Goal: Task Accomplishment & Management: Use online tool/utility

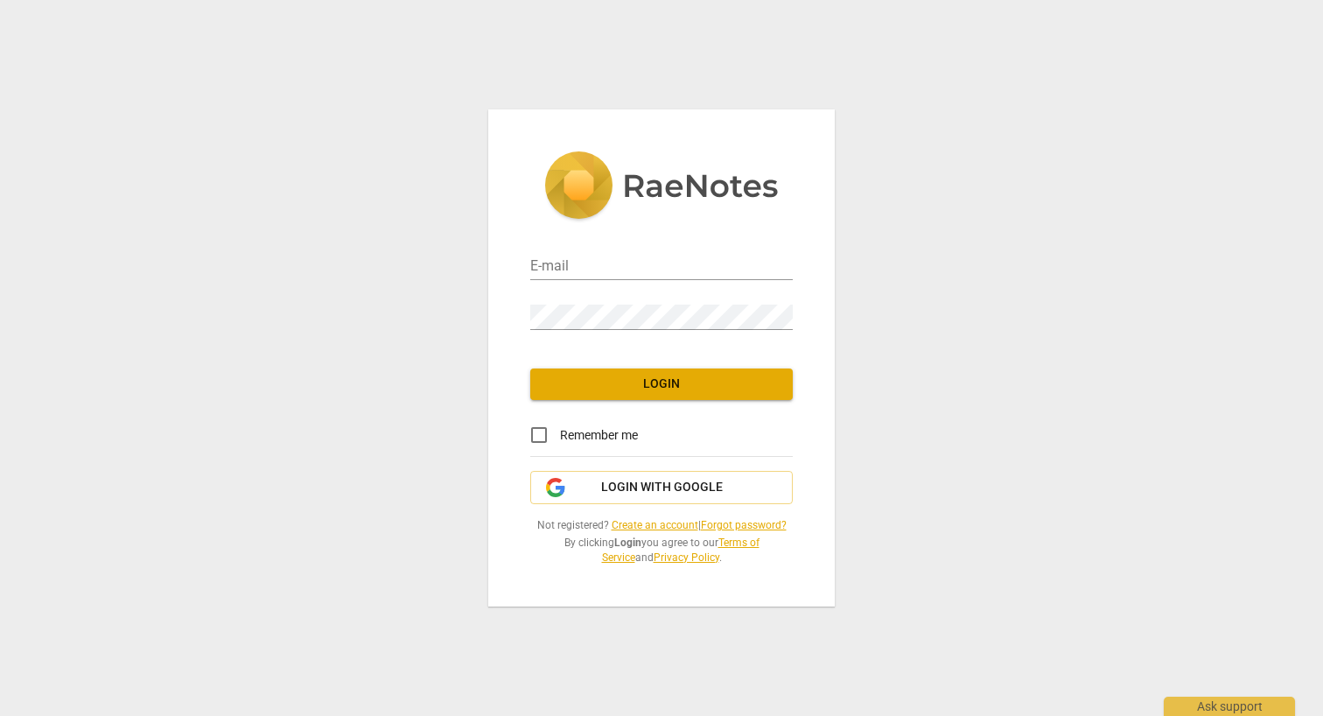
click at [563, 282] on div "E-mail" at bounding box center [661, 259] width 262 height 50
type input "[EMAIL_ADDRESS][DOMAIN_NAME]"
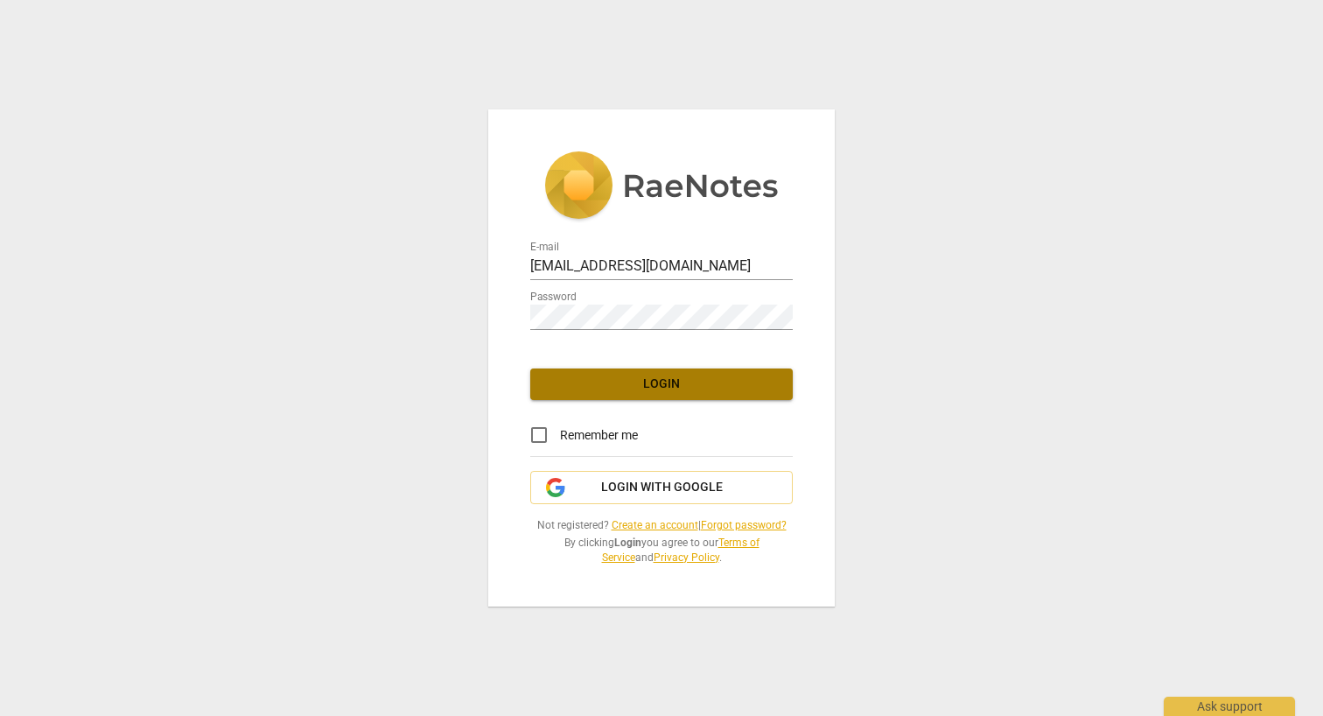
click at [609, 390] on span "Login" at bounding box center [661, 383] width 234 height 17
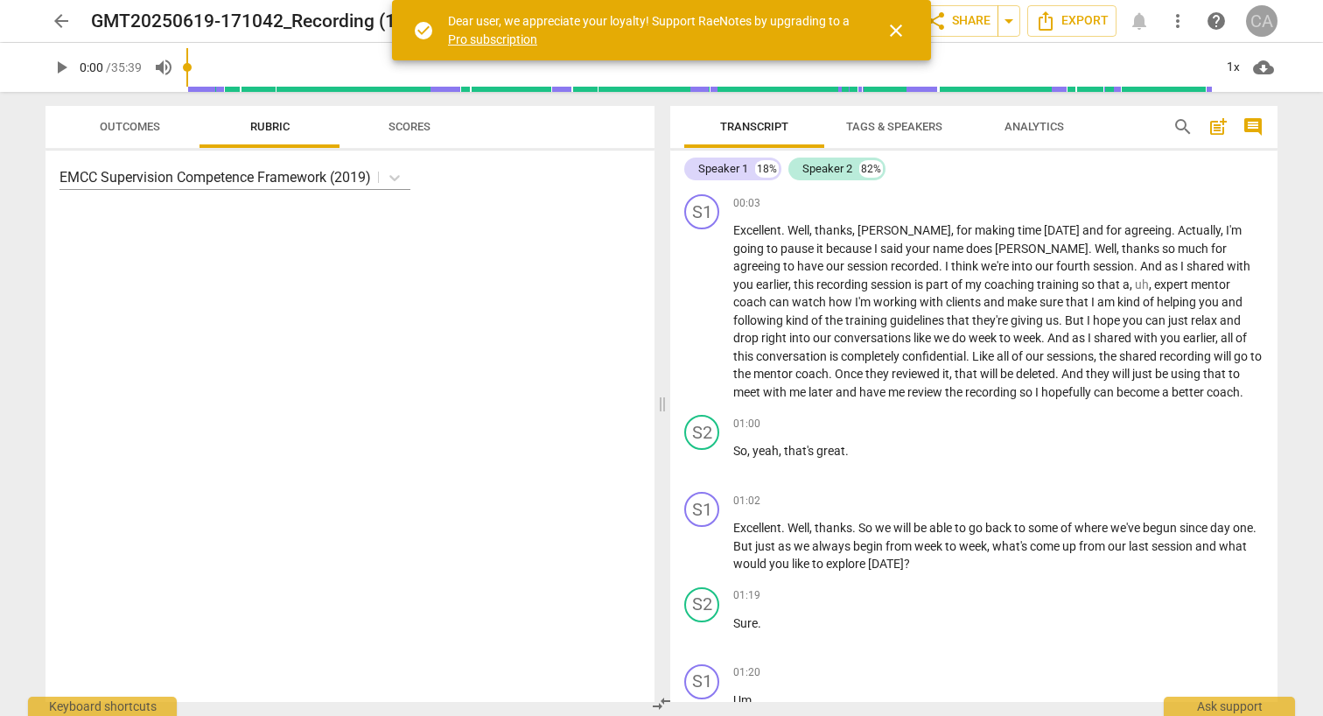
click at [1268, 17] on div "CA" at bounding box center [1261, 20] width 31 height 31
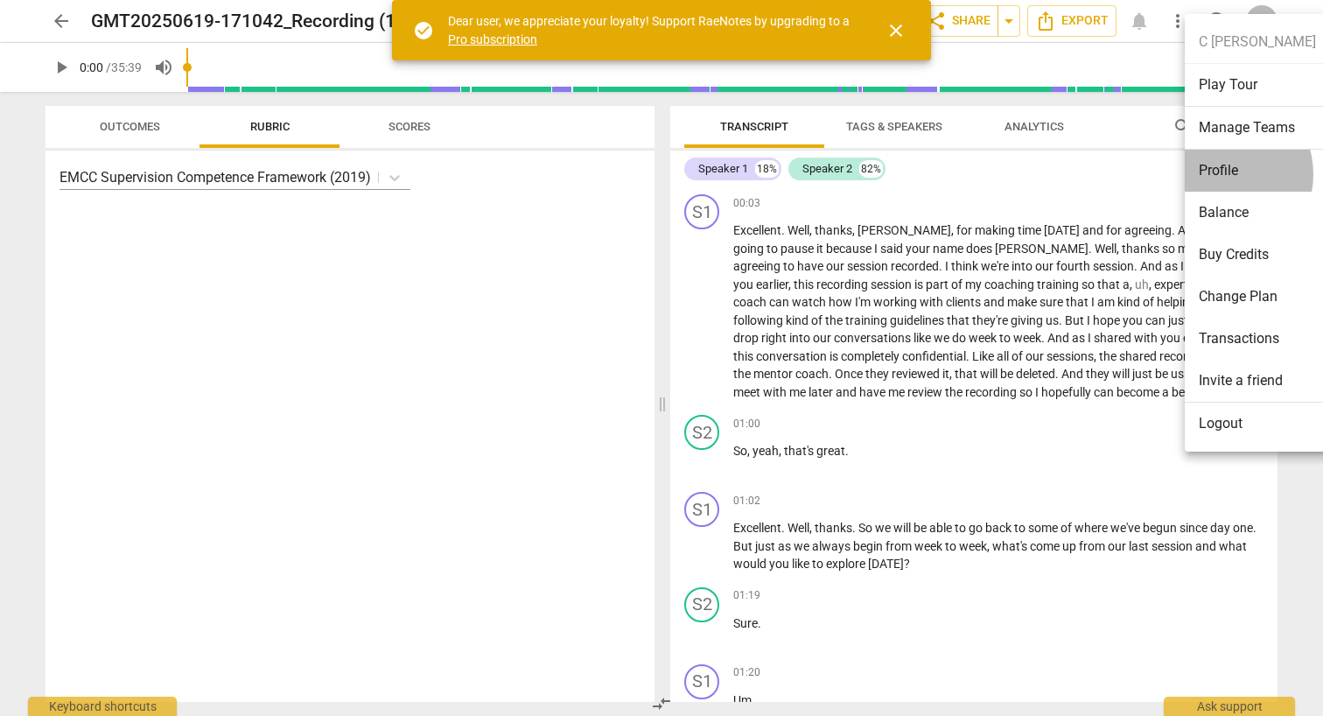
click at [1219, 174] on li "Profile" at bounding box center [1256, 171] width 145 height 42
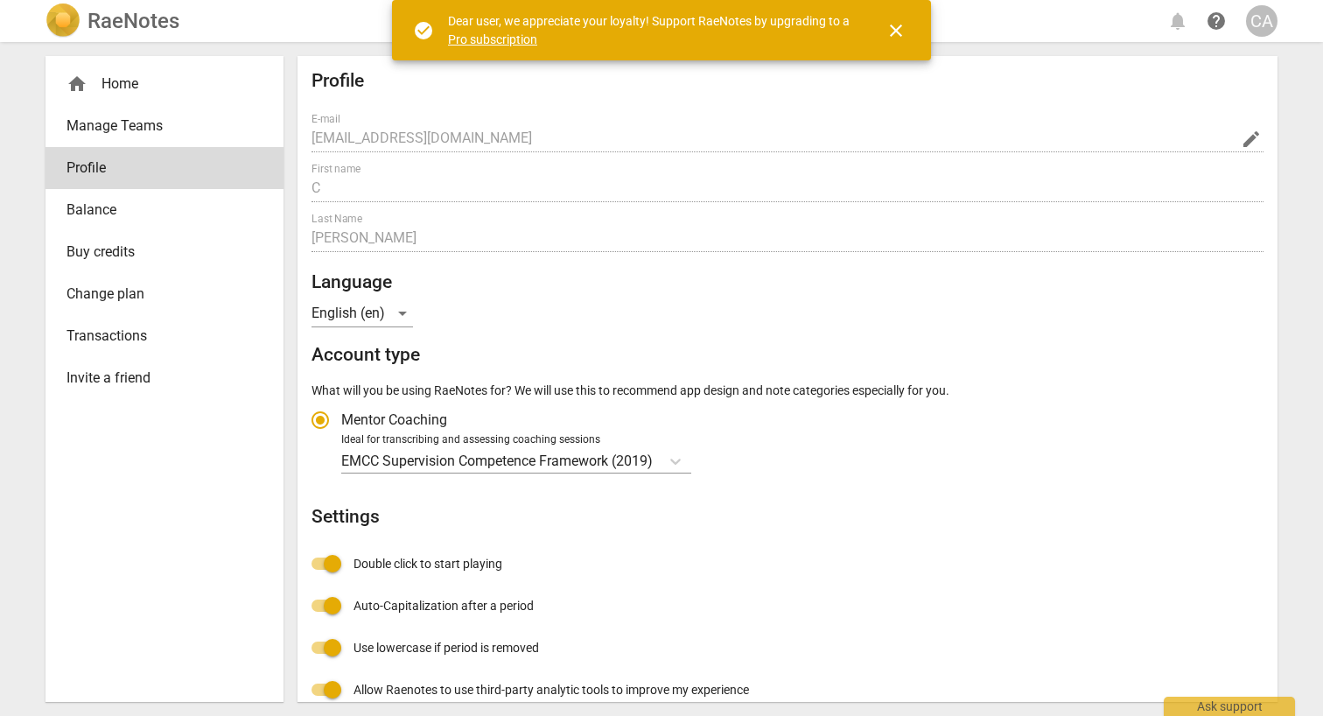
radio input "false"
click at [120, 78] on div "home Home" at bounding box center [157, 83] width 182 height 21
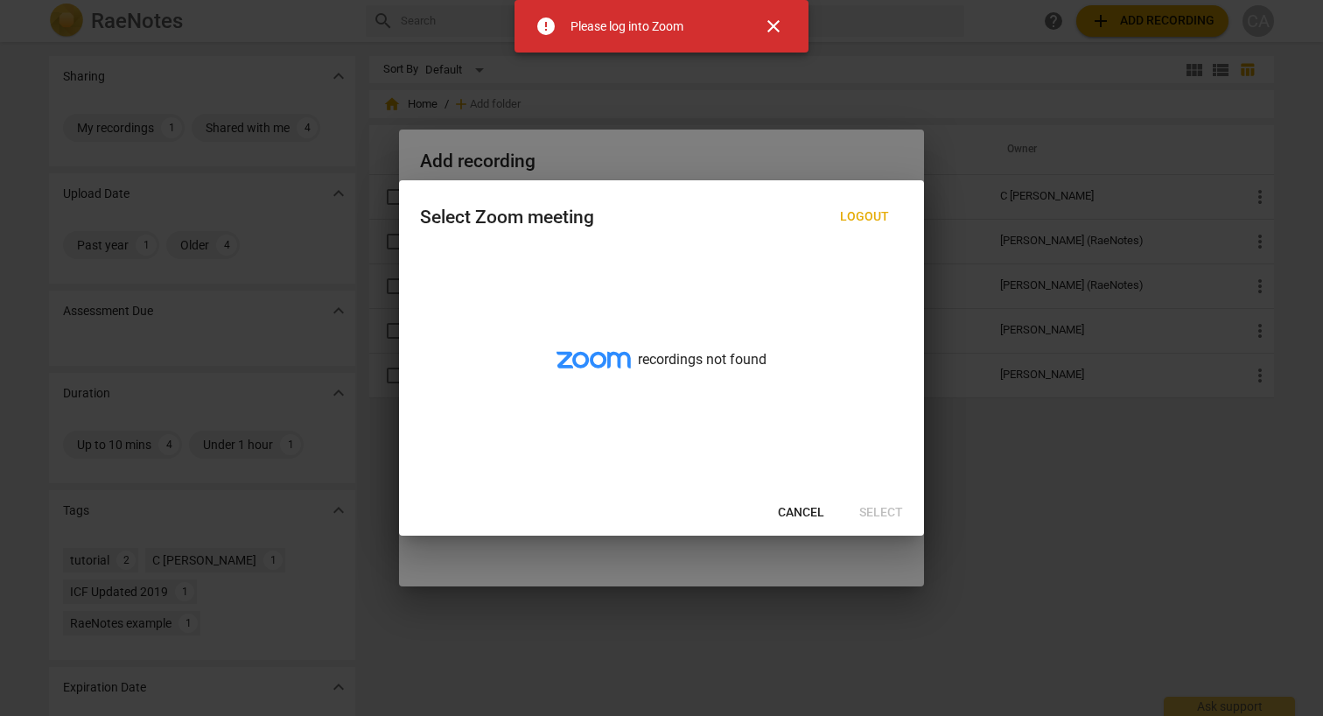
click at [687, 335] on div "recordings not found" at bounding box center [661, 370] width 525 height 240
click at [747, 150] on div at bounding box center [661, 358] width 1323 height 716
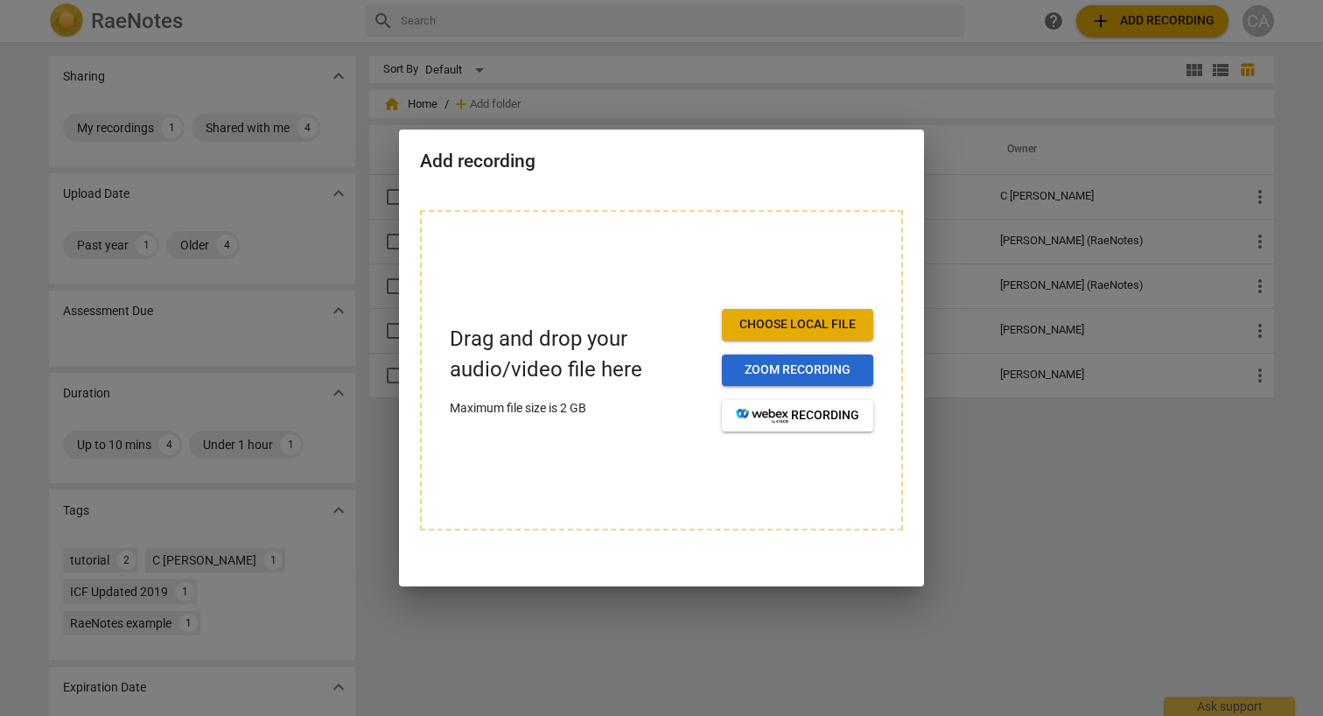
click at [789, 370] on span "Zoom recording" at bounding box center [797, 369] width 123 height 17
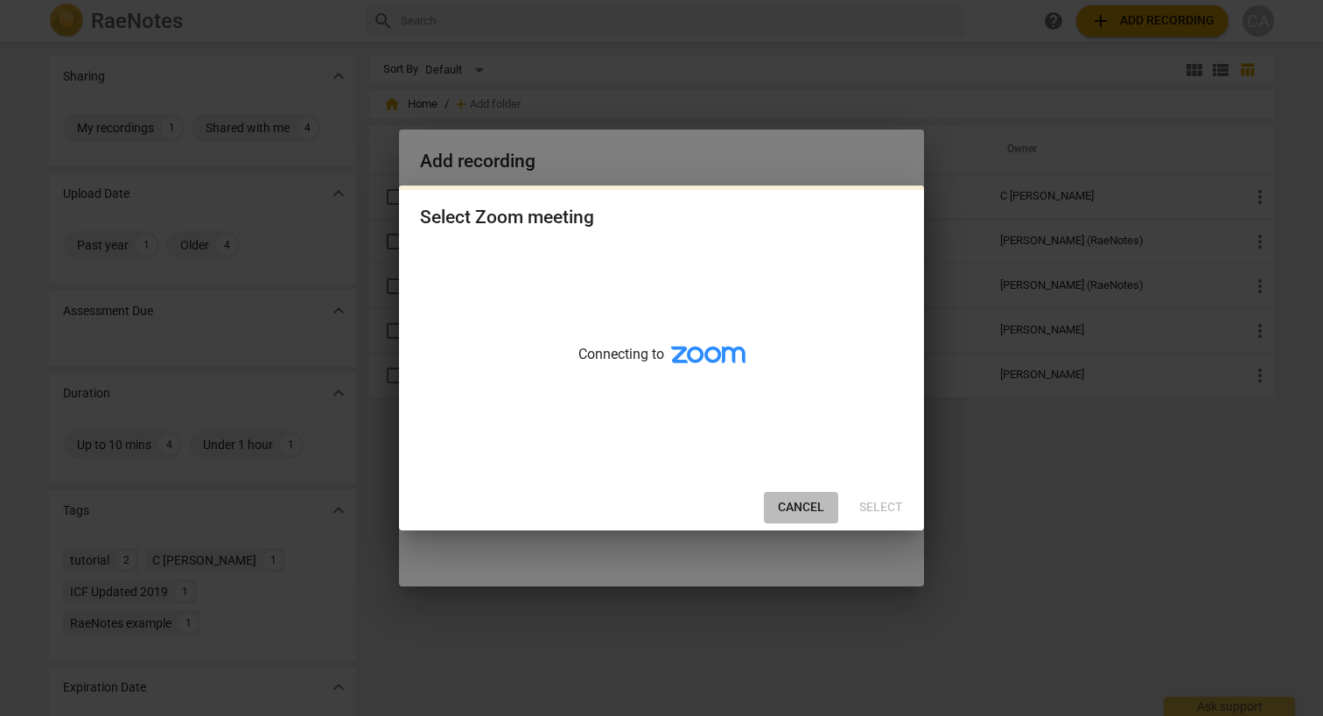
click at [810, 512] on span "Cancel" at bounding box center [801, 507] width 46 height 17
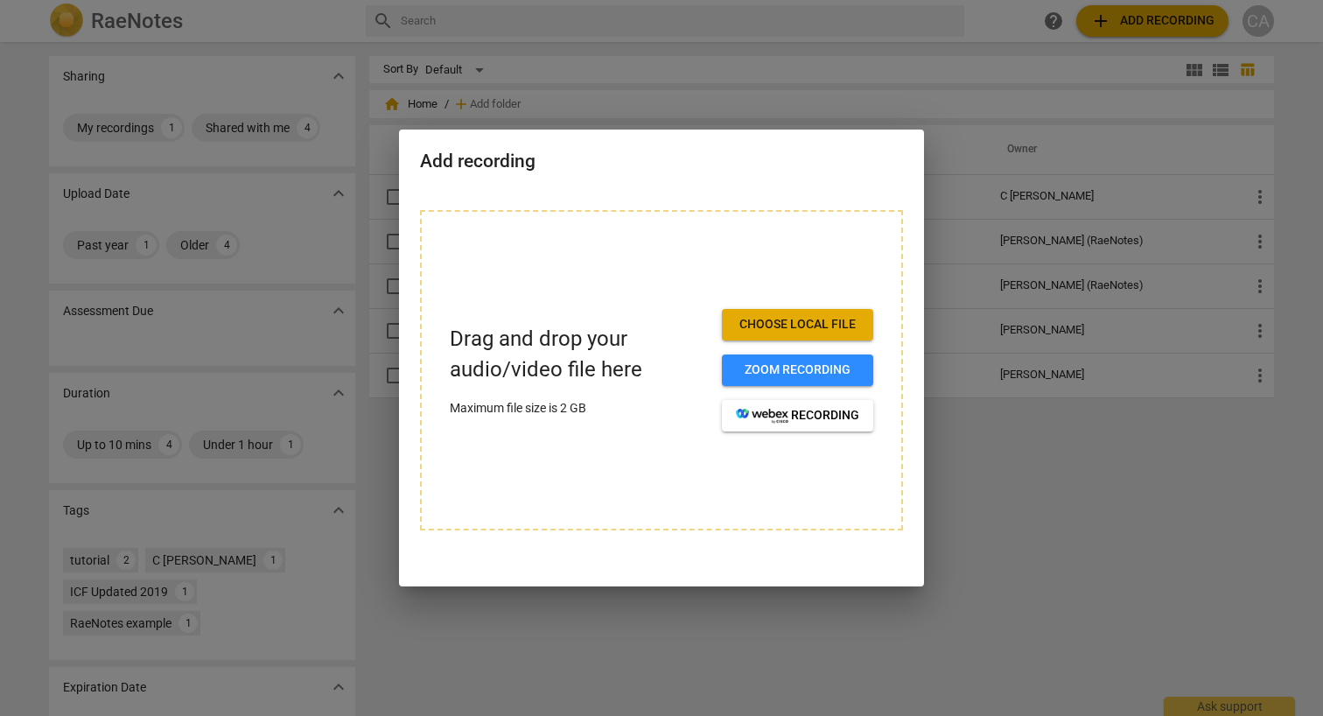
click at [839, 72] on div at bounding box center [661, 358] width 1323 height 716
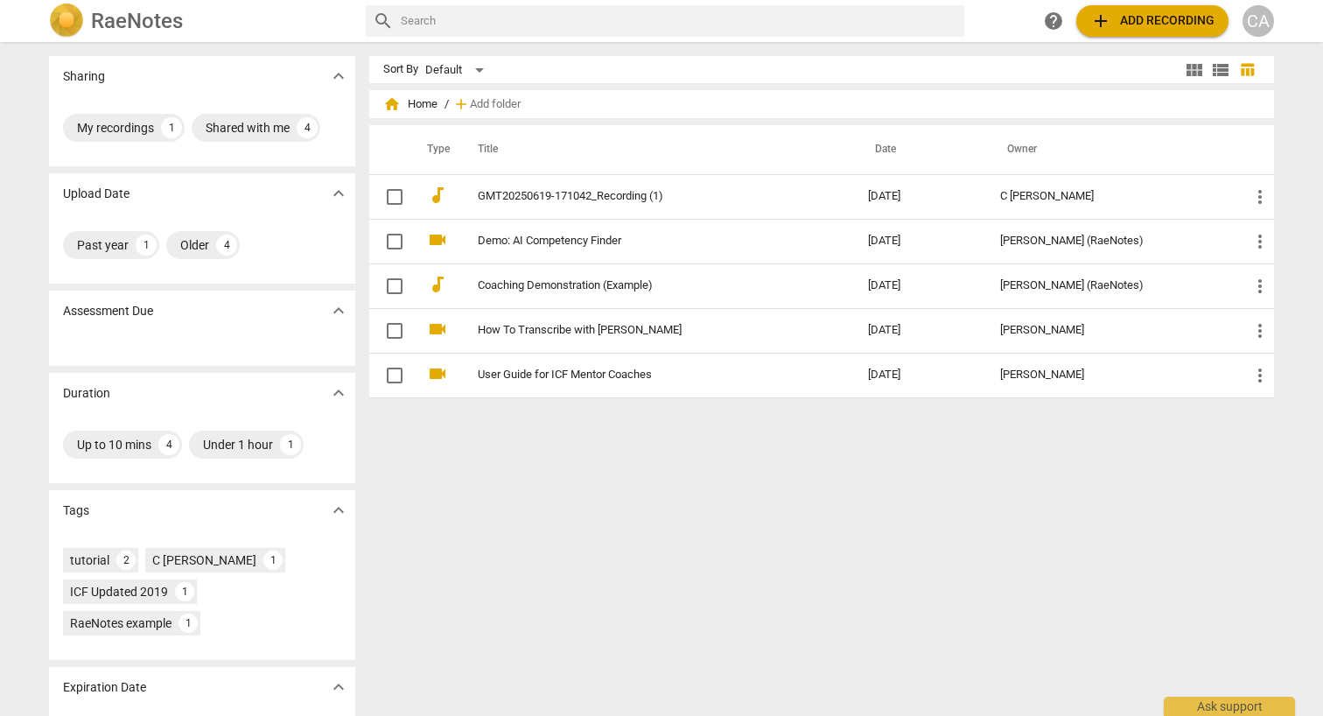
click at [1106, 18] on span "add" at bounding box center [1100, 20] width 21 height 21
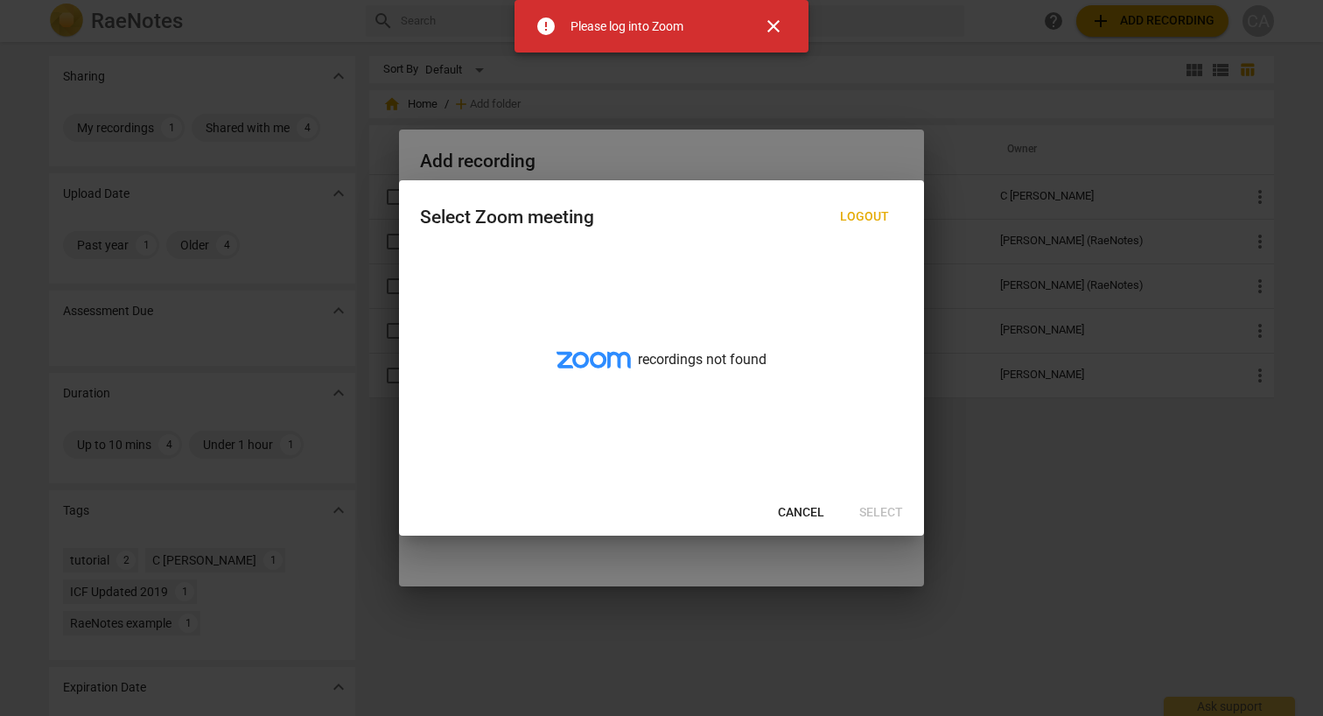
click at [667, 28] on div "Please log into Zoom" at bounding box center [626, 26] width 113 height 18
click at [547, 28] on span "error" at bounding box center [545, 26] width 21 height 21
click at [541, 24] on span "error" at bounding box center [545, 26] width 21 height 21
click at [778, 19] on span "close" at bounding box center [773, 26] width 21 height 21
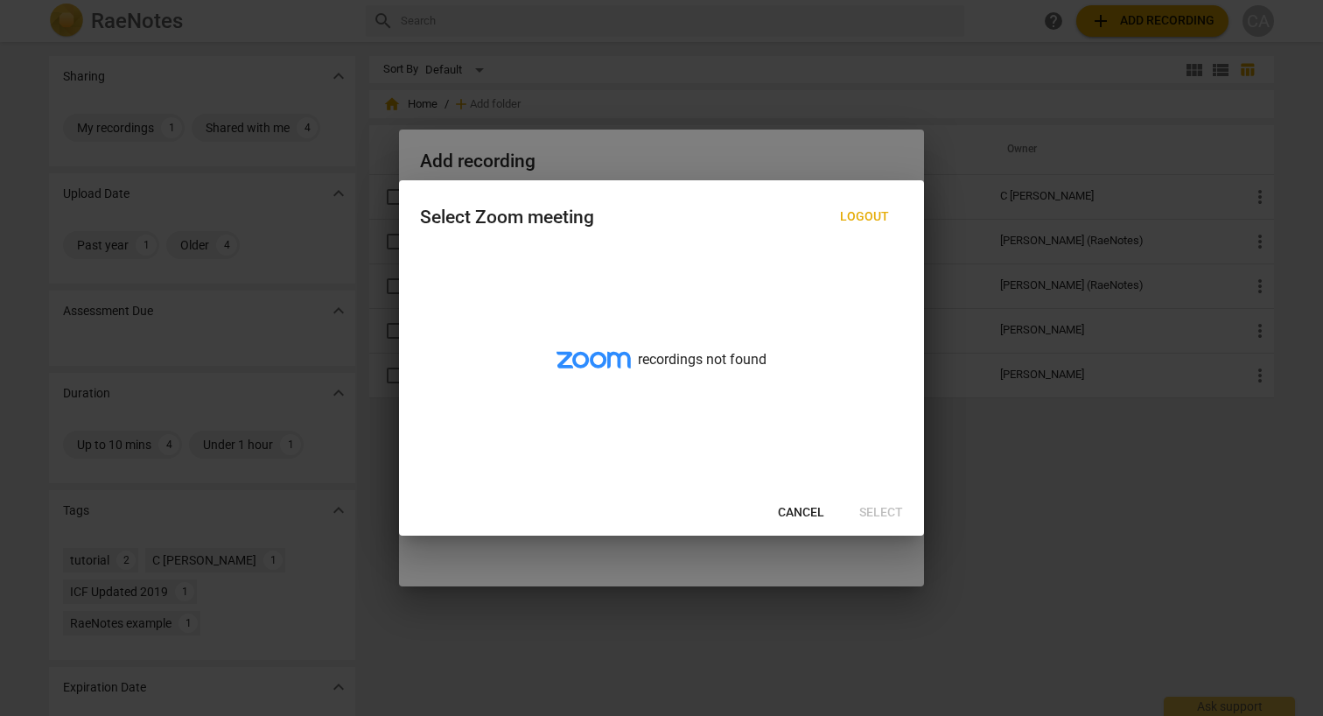
click at [814, 517] on span "Cancel" at bounding box center [801, 512] width 46 height 17
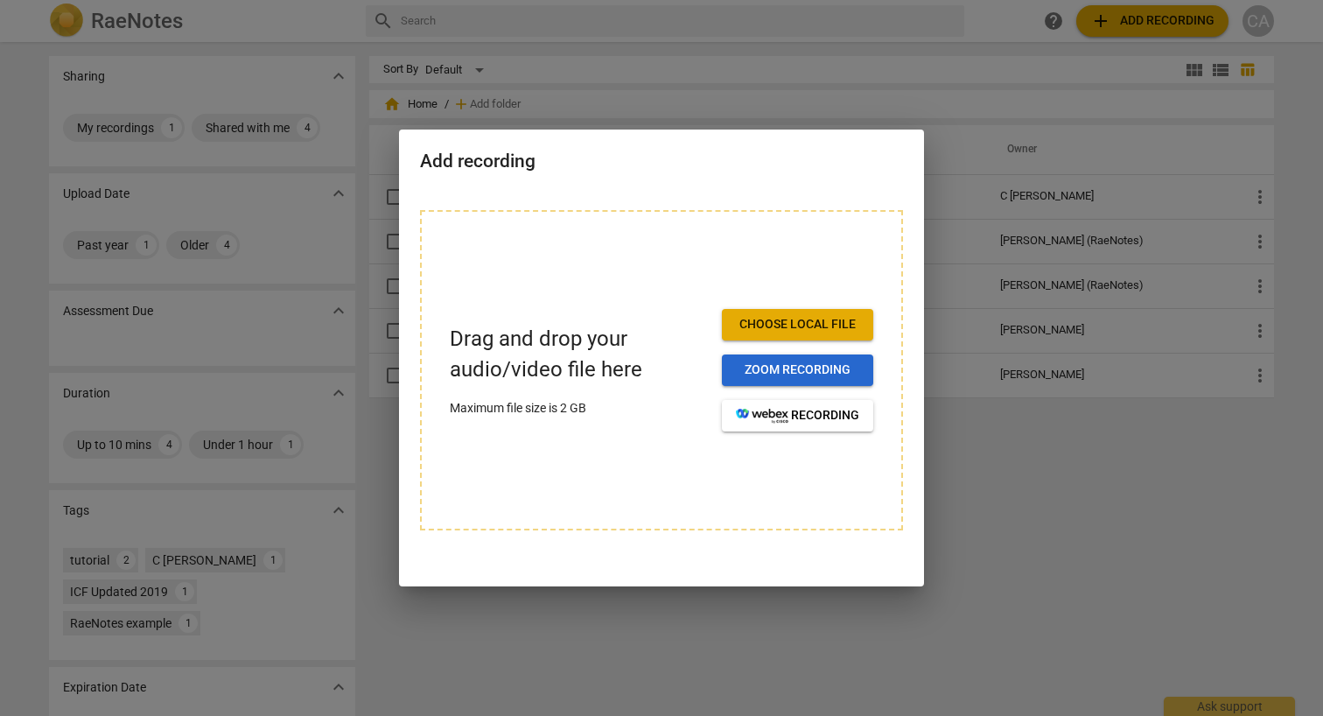
click at [800, 370] on span "Zoom recording" at bounding box center [797, 369] width 123 height 17
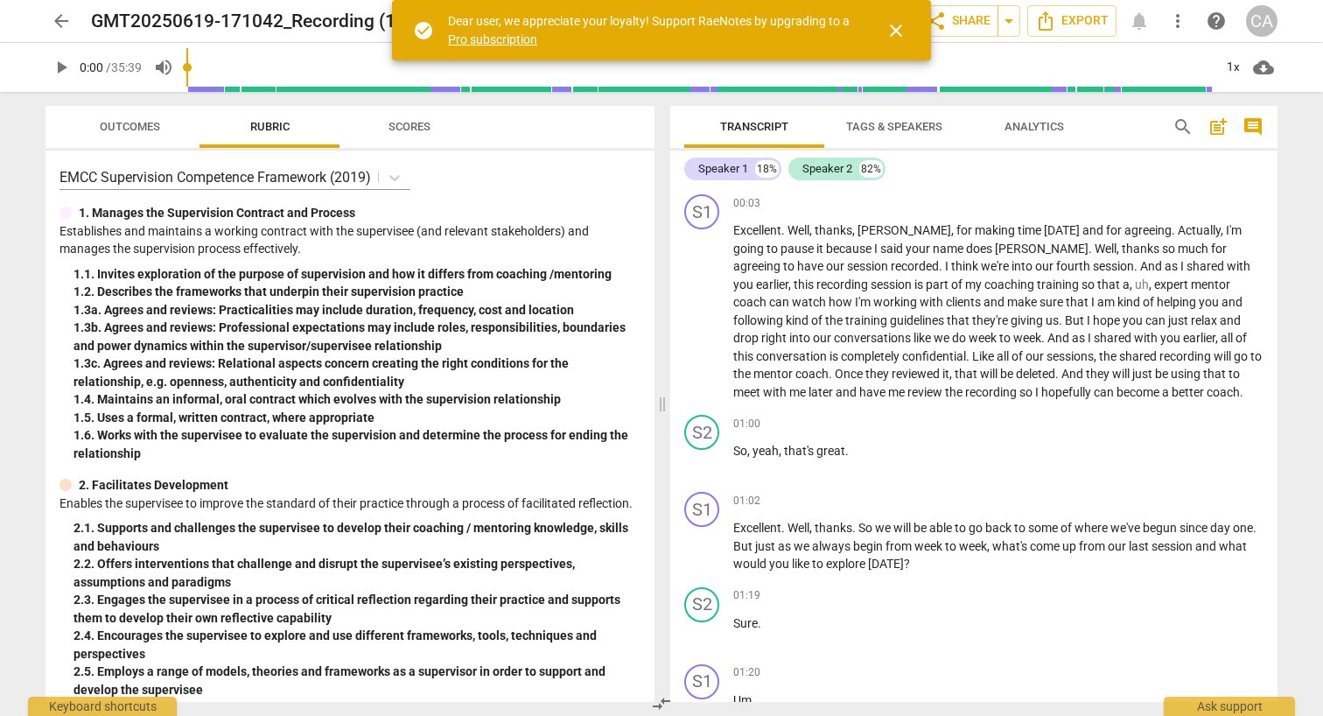
click at [1267, 18] on div "CA" at bounding box center [1261, 20] width 31 height 31
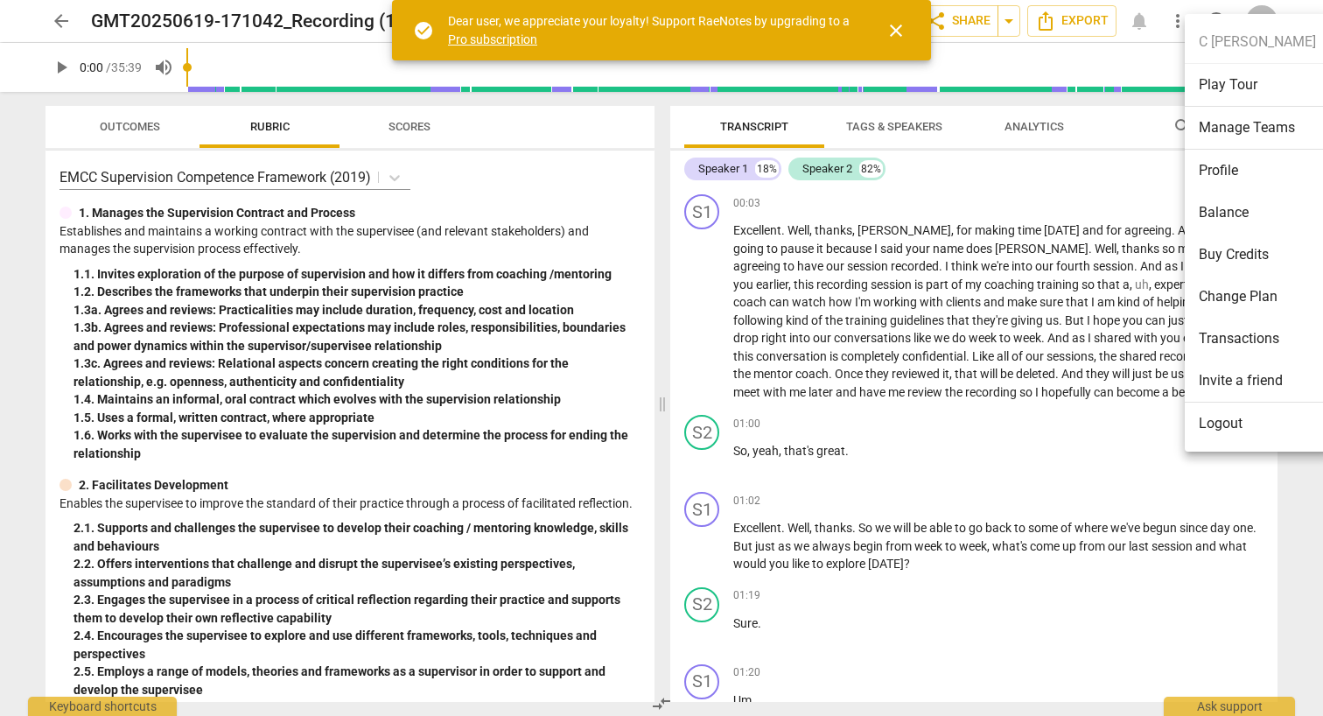
click at [1221, 173] on li "Profile" at bounding box center [1256, 171] width 145 height 42
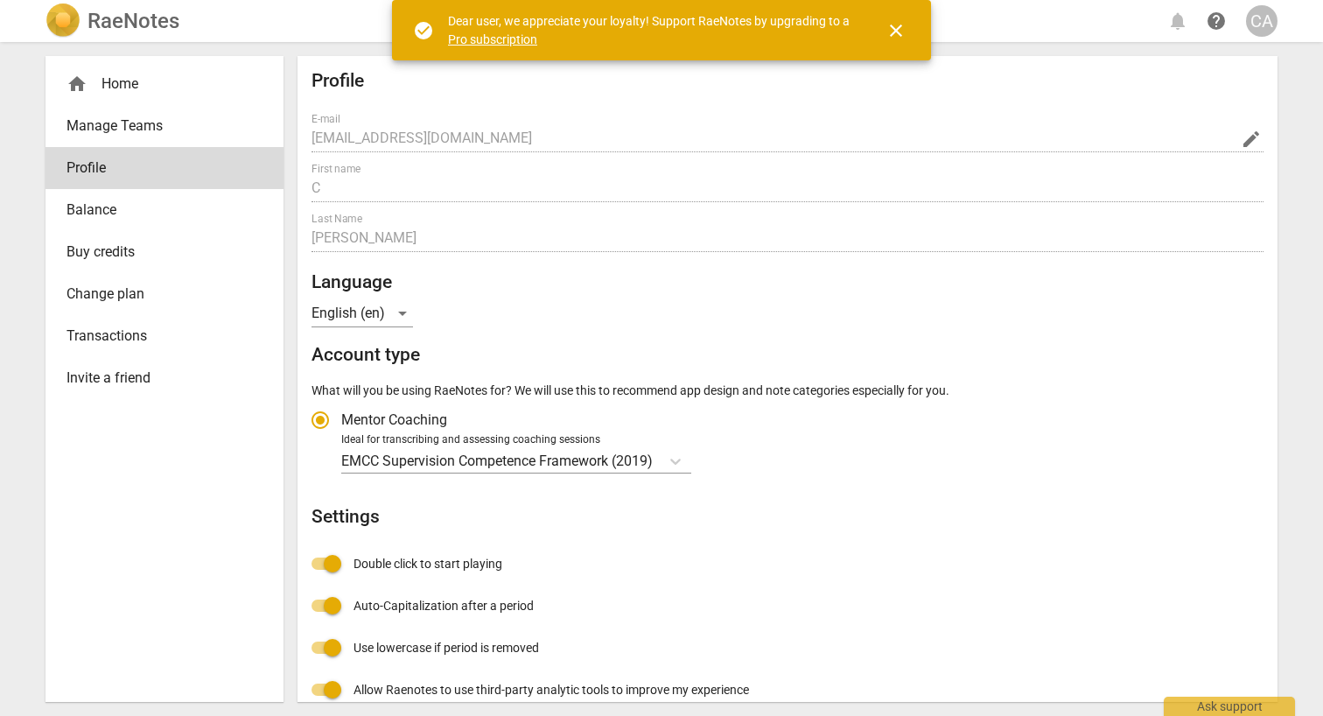
radio input "false"
click at [123, 78] on div "home Home" at bounding box center [157, 83] width 182 height 21
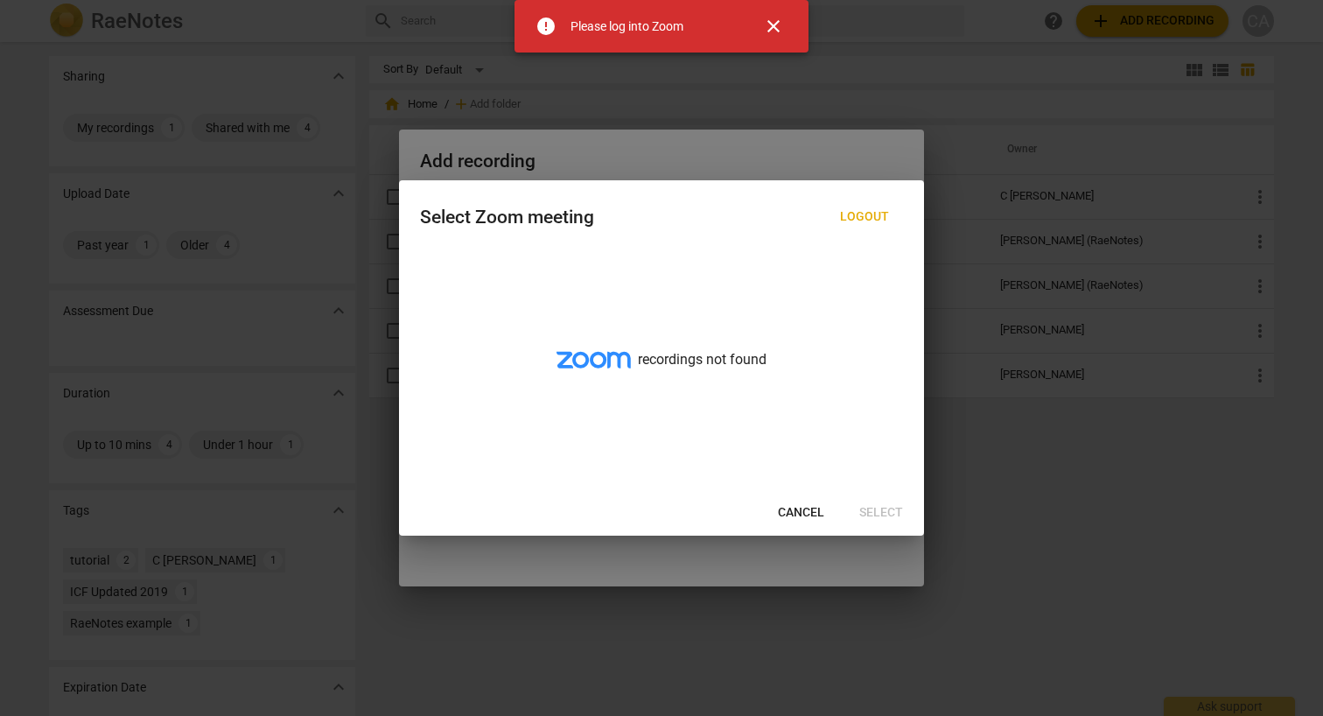
click at [802, 513] on span "Cancel" at bounding box center [801, 512] width 46 height 17
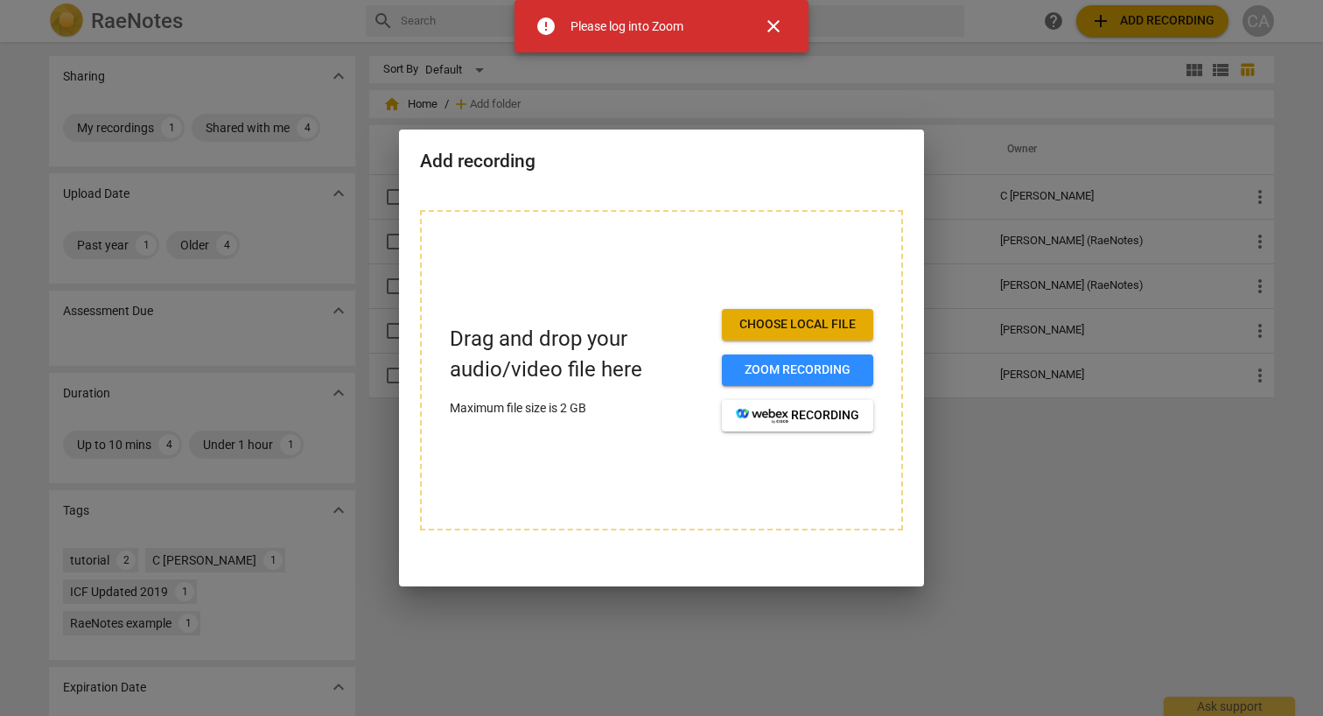
click at [779, 30] on span "close" at bounding box center [773, 26] width 21 height 21
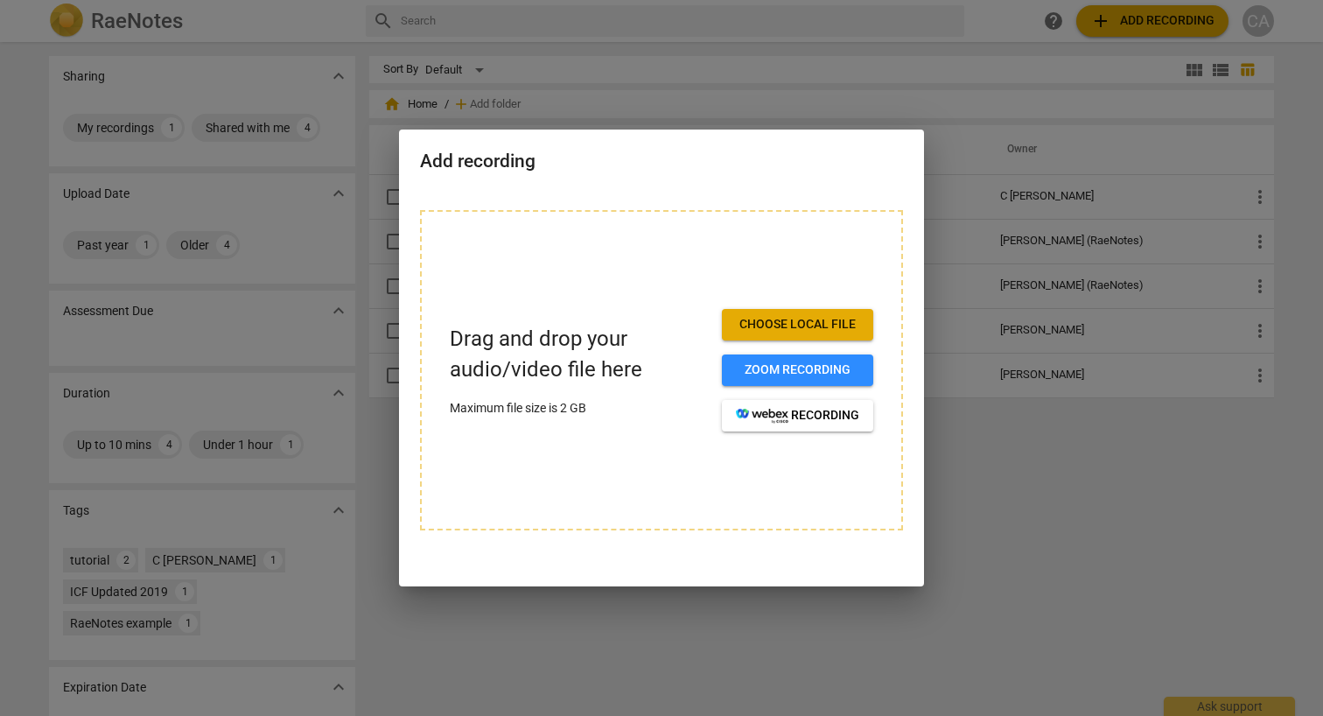
click at [765, 604] on div at bounding box center [661, 358] width 1323 height 716
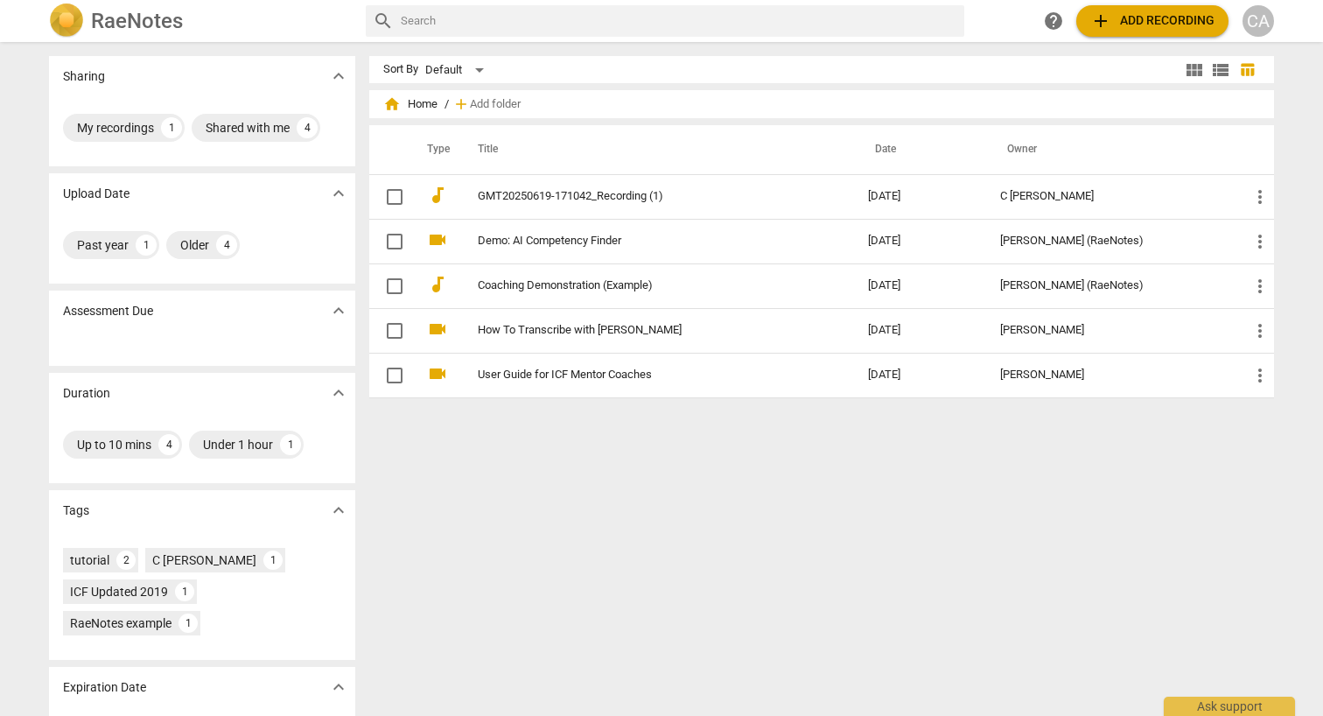
click at [77, 21] on img at bounding box center [66, 20] width 35 height 35
click at [147, 17] on h2 "RaeNotes" at bounding box center [137, 21] width 92 height 24
click at [1258, 18] on div "CA" at bounding box center [1257, 20] width 31 height 31
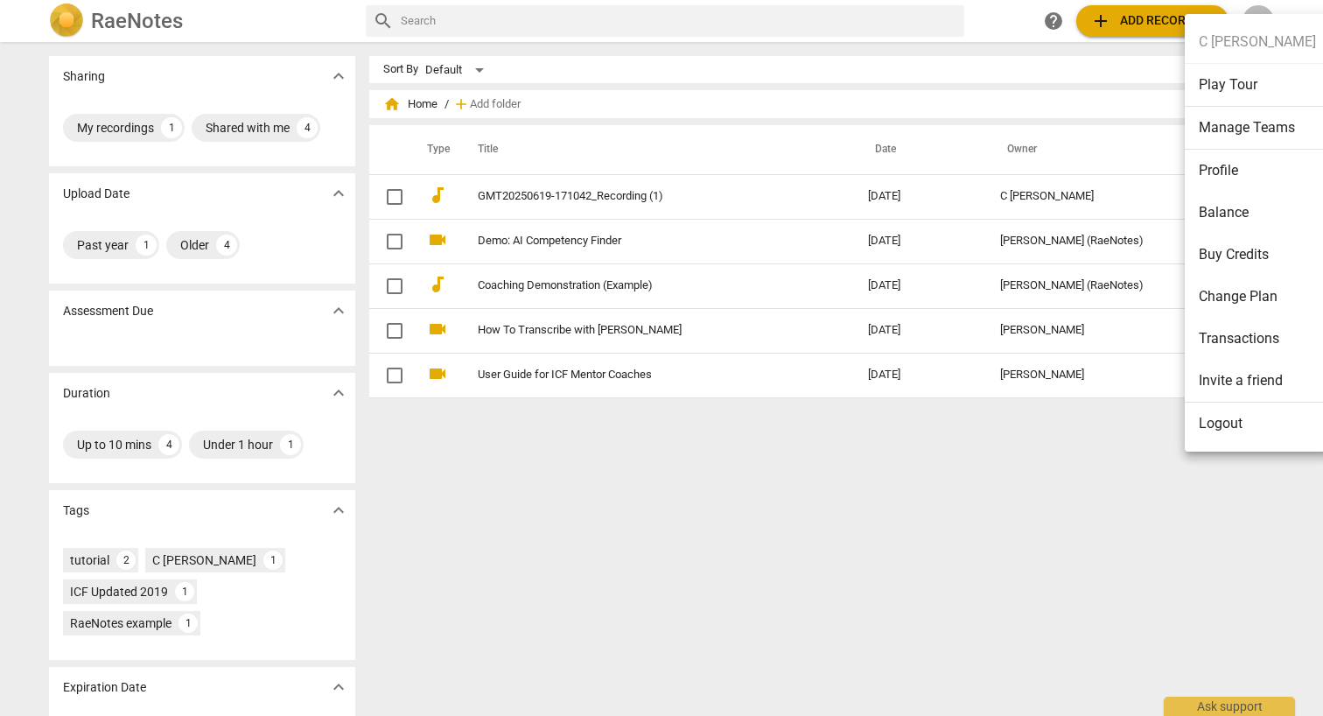
click at [1205, 321] on li "Transactions" at bounding box center [1256, 339] width 145 height 42
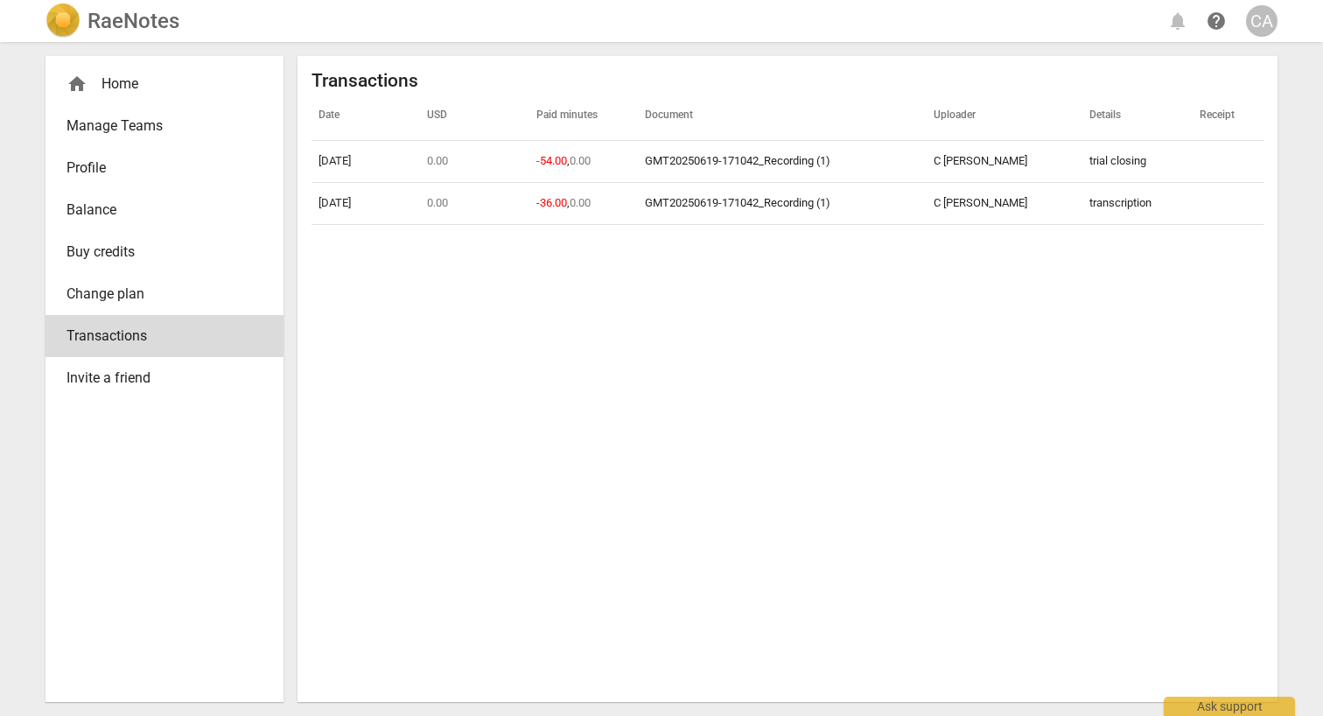
click at [119, 82] on div "home Home" at bounding box center [157, 83] width 182 height 21
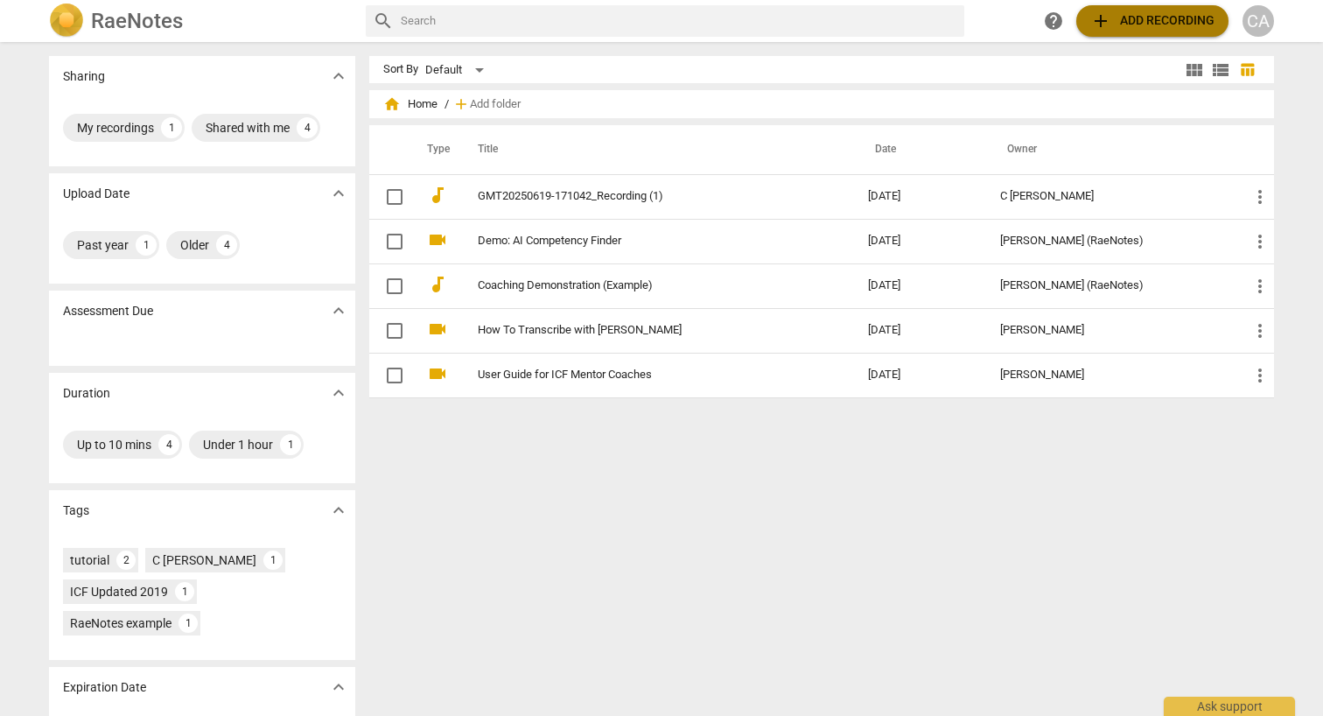
click at [1115, 35] on button "add Add recording" at bounding box center [1152, 20] width 152 height 31
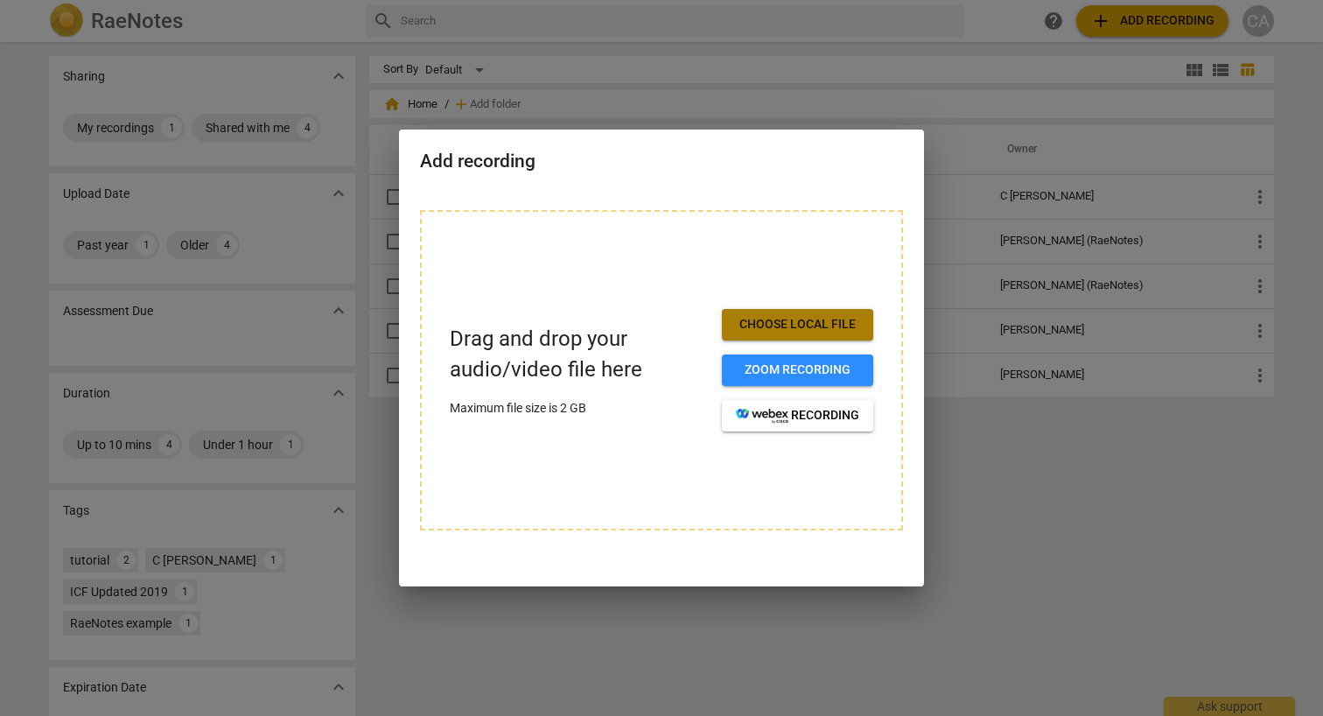
click at [788, 317] on span "Choose local file" at bounding box center [797, 324] width 123 height 17
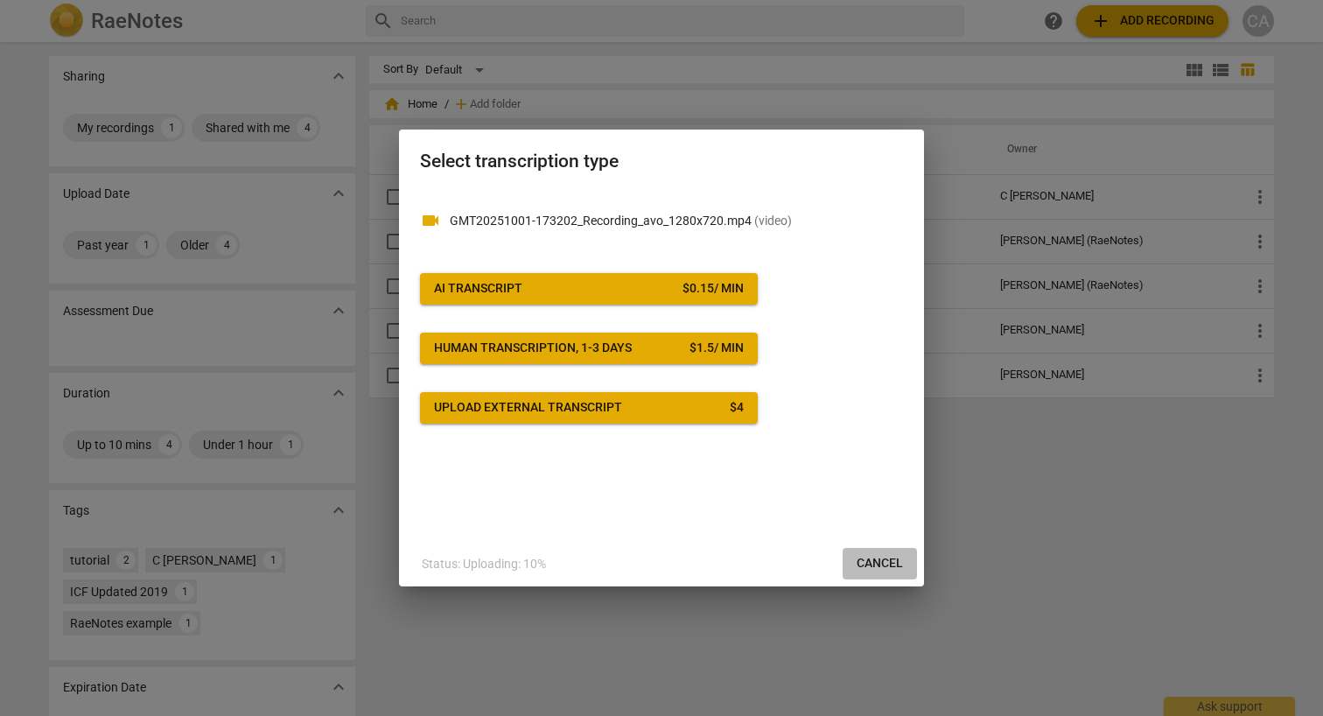
click at [889, 562] on span "Cancel" at bounding box center [879, 563] width 46 height 17
